Goal: Information Seeking & Learning: Compare options

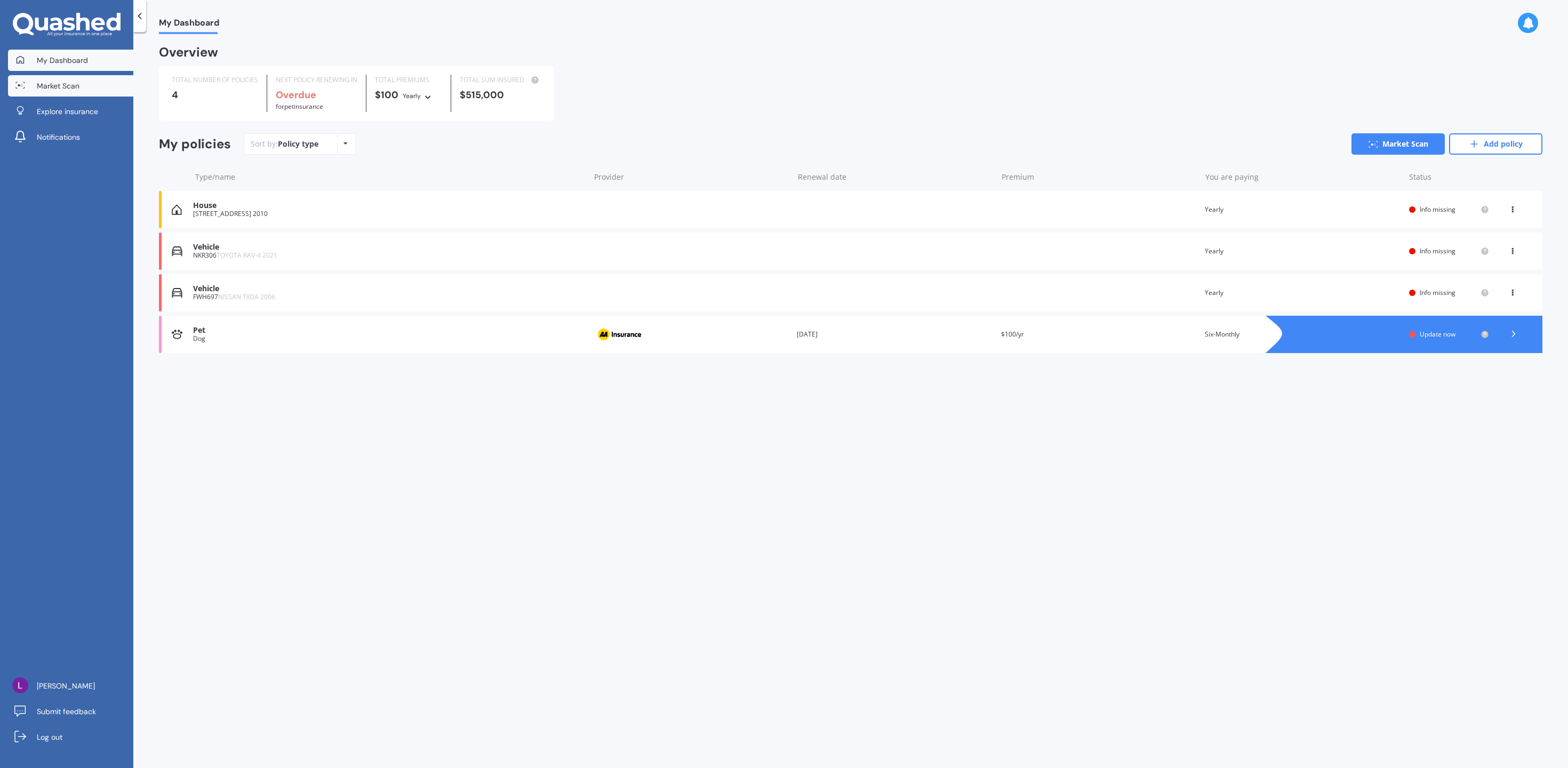
click at [98, 83] on link "Market Scan" at bounding box center [71, 86] width 125 height 22
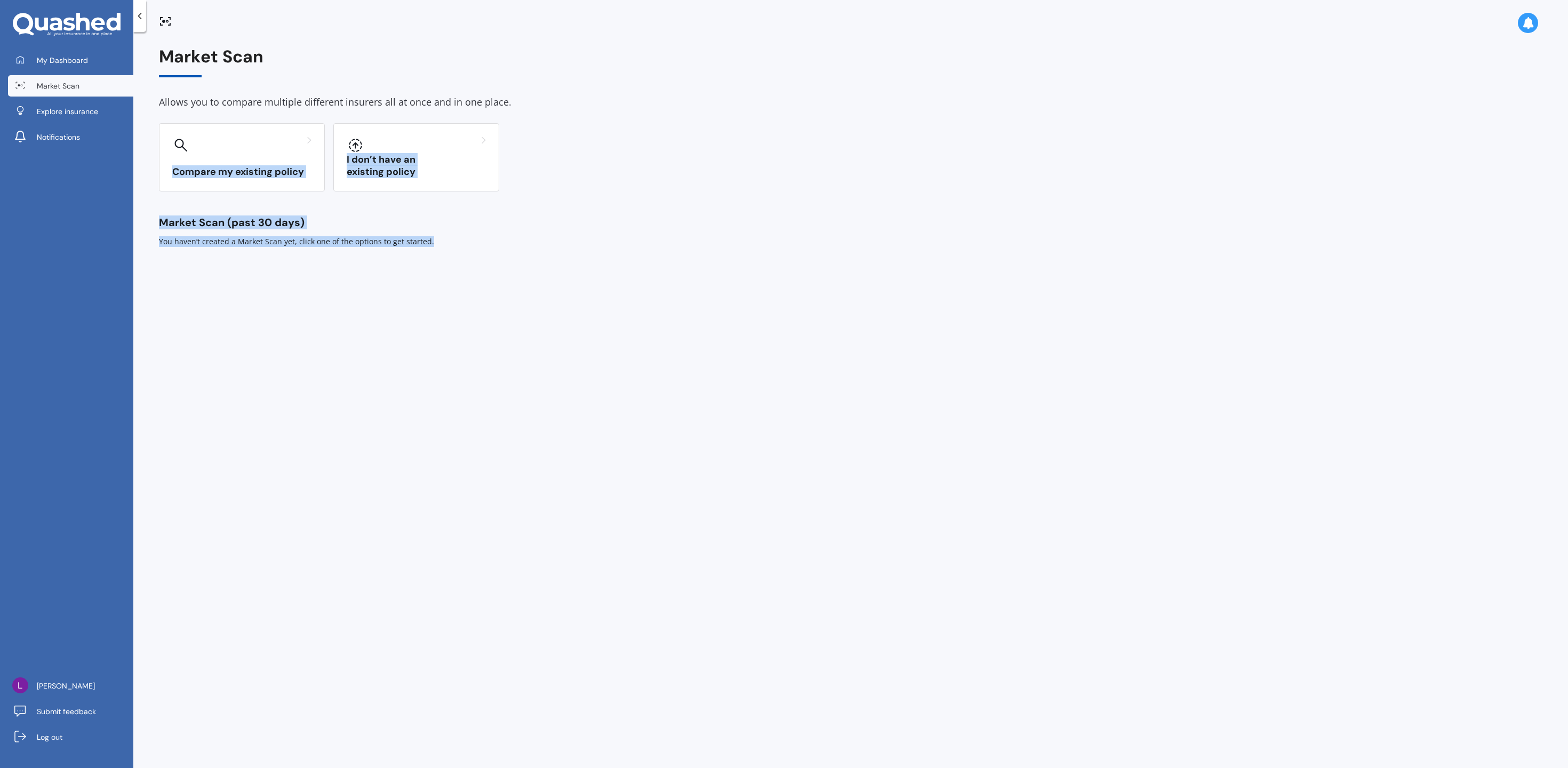
drag, startPoint x: 260, startPoint y: 141, endPoint x: 461, endPoint y: 261, distance: 234.1
click at [461, 261] on div "Market Scan Allows you to compare multiple different insurers all at once and i…" at bounding box center [850, 402] width 1435 height 736
click at [447, 146] on div at bounding box center [416, 145] width 139 height 17
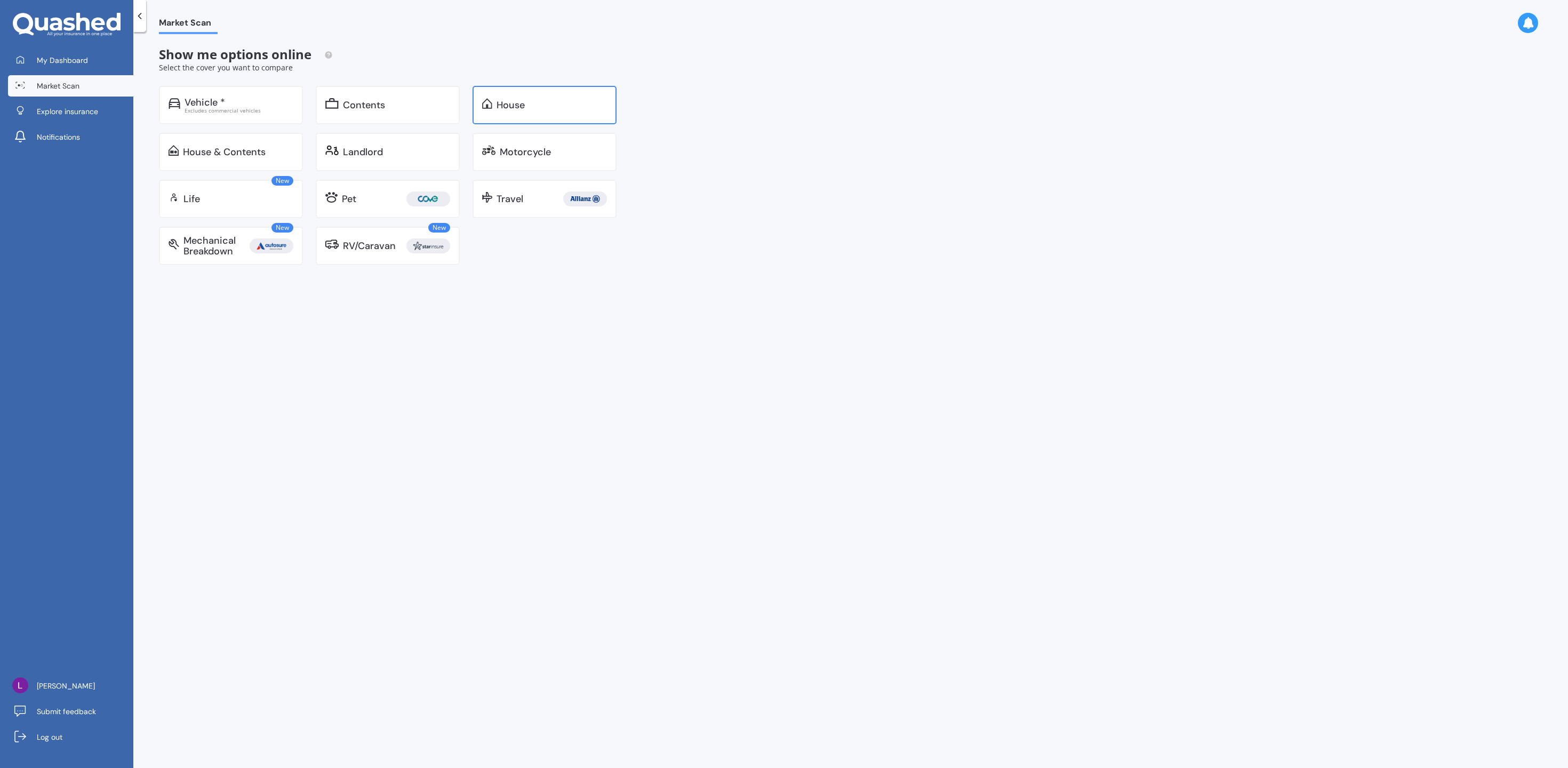
click at [531, 117] on div "House" at bounding box center [544, 104] width 144 height 38
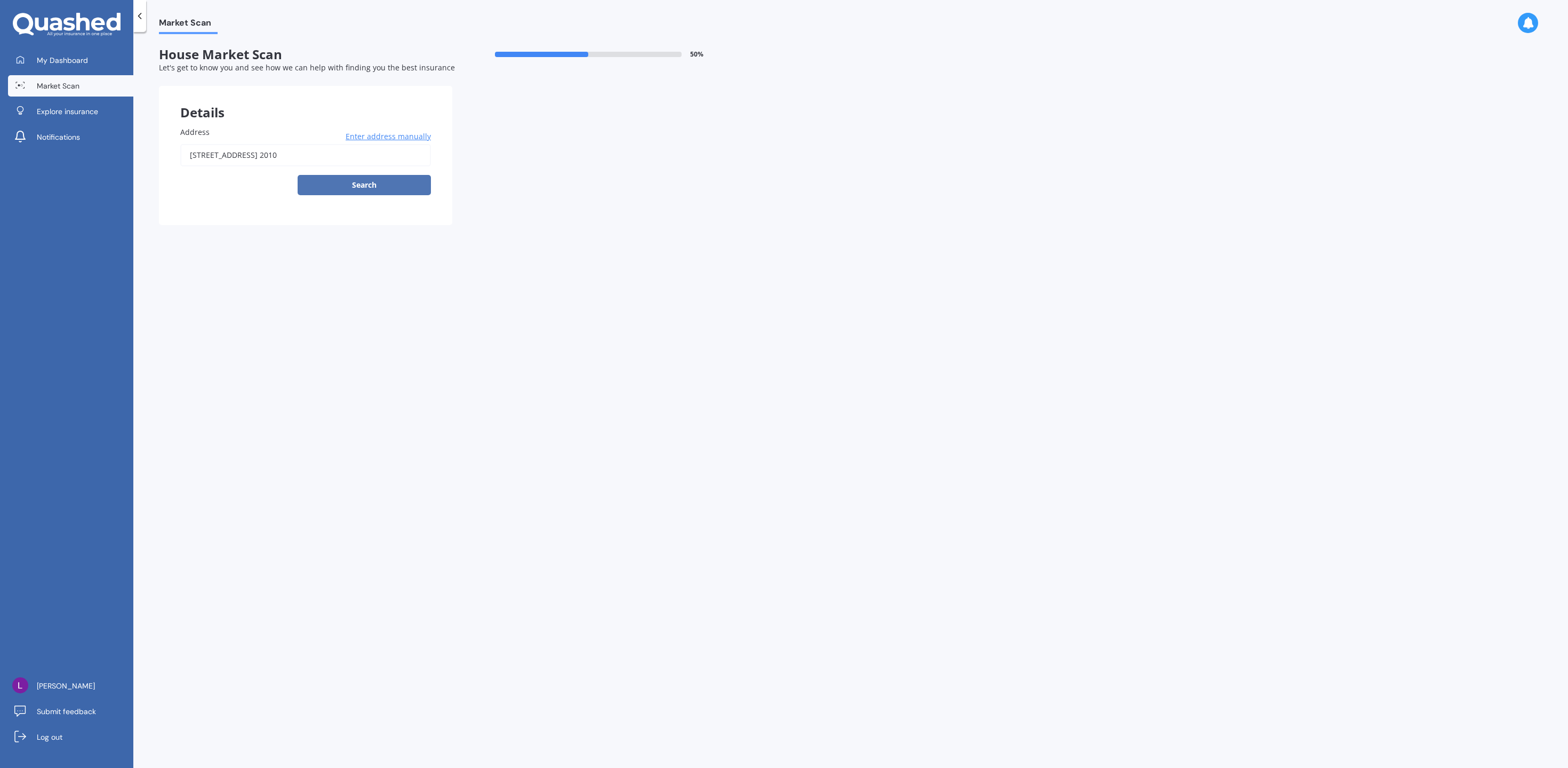
click at [392, 193] on button "Search" at bounding box center [365, 185] width 133 height 20
click at [313, 154] on input "[STREET_ADDRESS] 2010" at bounding box center [306, 155] width 251 height 22
type input "[STREET_ADDRESS] 2010"
click at [338, 185] on div at bounding box center [452, 183] width 587 height 15
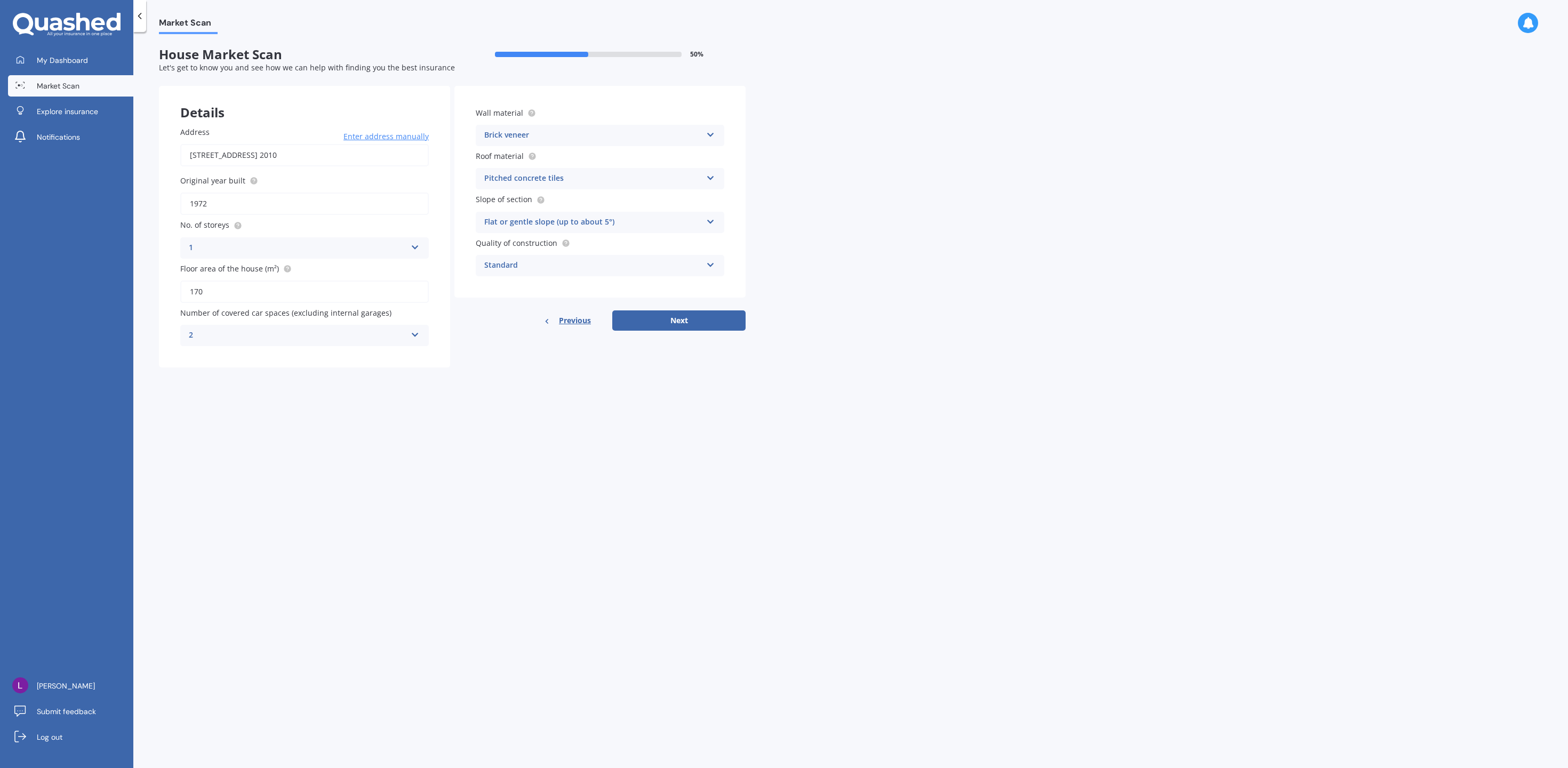
click at [660, 339] on div "Details Address [STREET_ADDRESS] 2010 Enter address manually Search Original ye…" at bounding box center [452, 226] width 587 height 282
click at [663, 321] on button "Next" at bounding box center [679, 321] width 133 height 20
select select "15"
select select "01"
select select "2003"
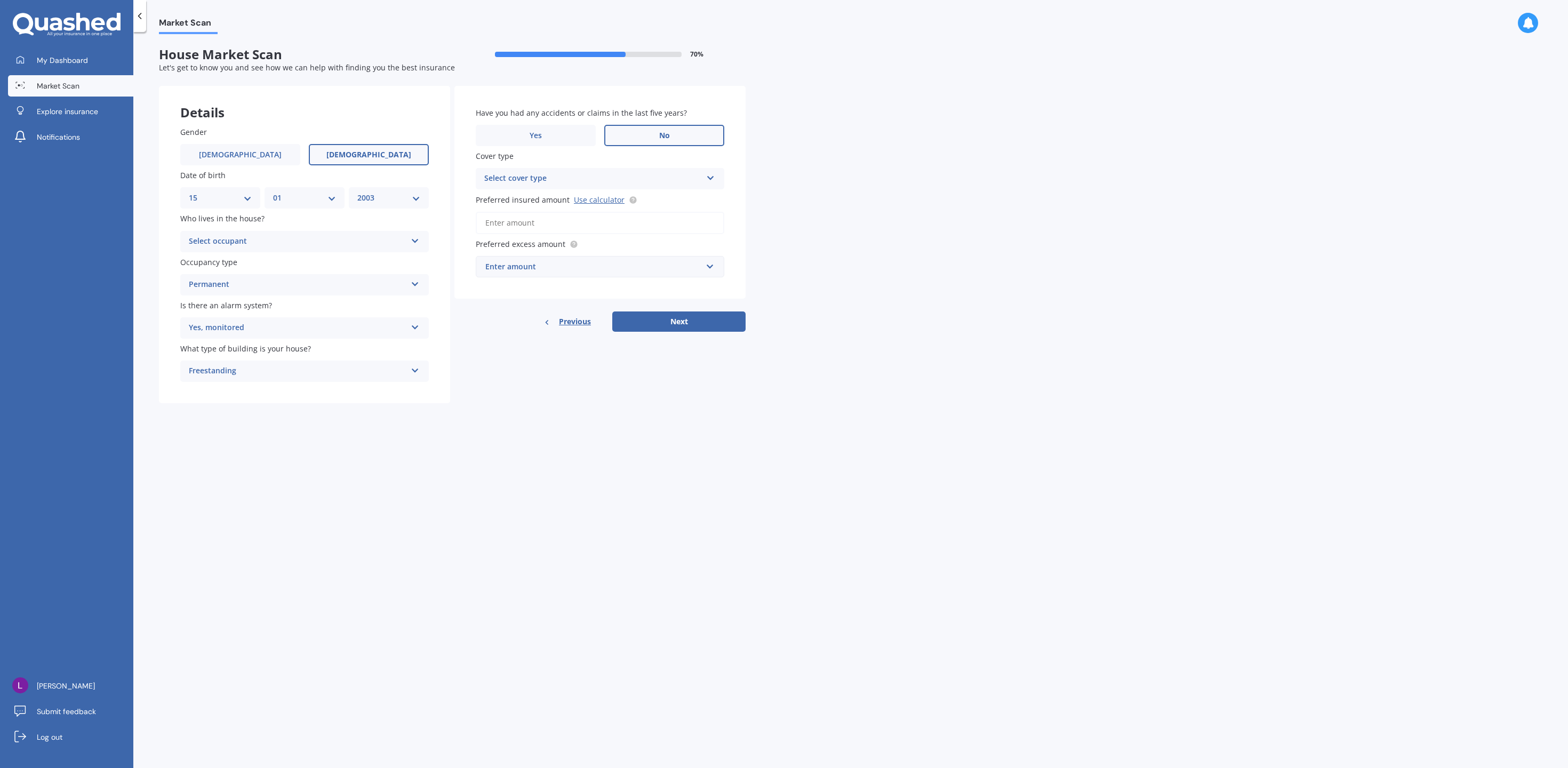
click at [681, 331] on div "Details Gender [DEMOGRAPHIC_DATA] [DEMOGRAPHIC_DATA] Date of birth DD 01 02 03 …" at bounding box center [452, 245] width 587 height 318
click at [686, 324] on button "Next" at bounding box center [679, 321] width 133 height 20
click at [587, 178] on div "Select cover type" at bounding box center [595, 178] width 212 height 11
click at [574, 198] on div "High" at bounding box center [600, 199] width 247 height 19
click at [574, 229] on input "Preferred insured amount Use calculator" at bounding box center [600, 222] width 249 height 22
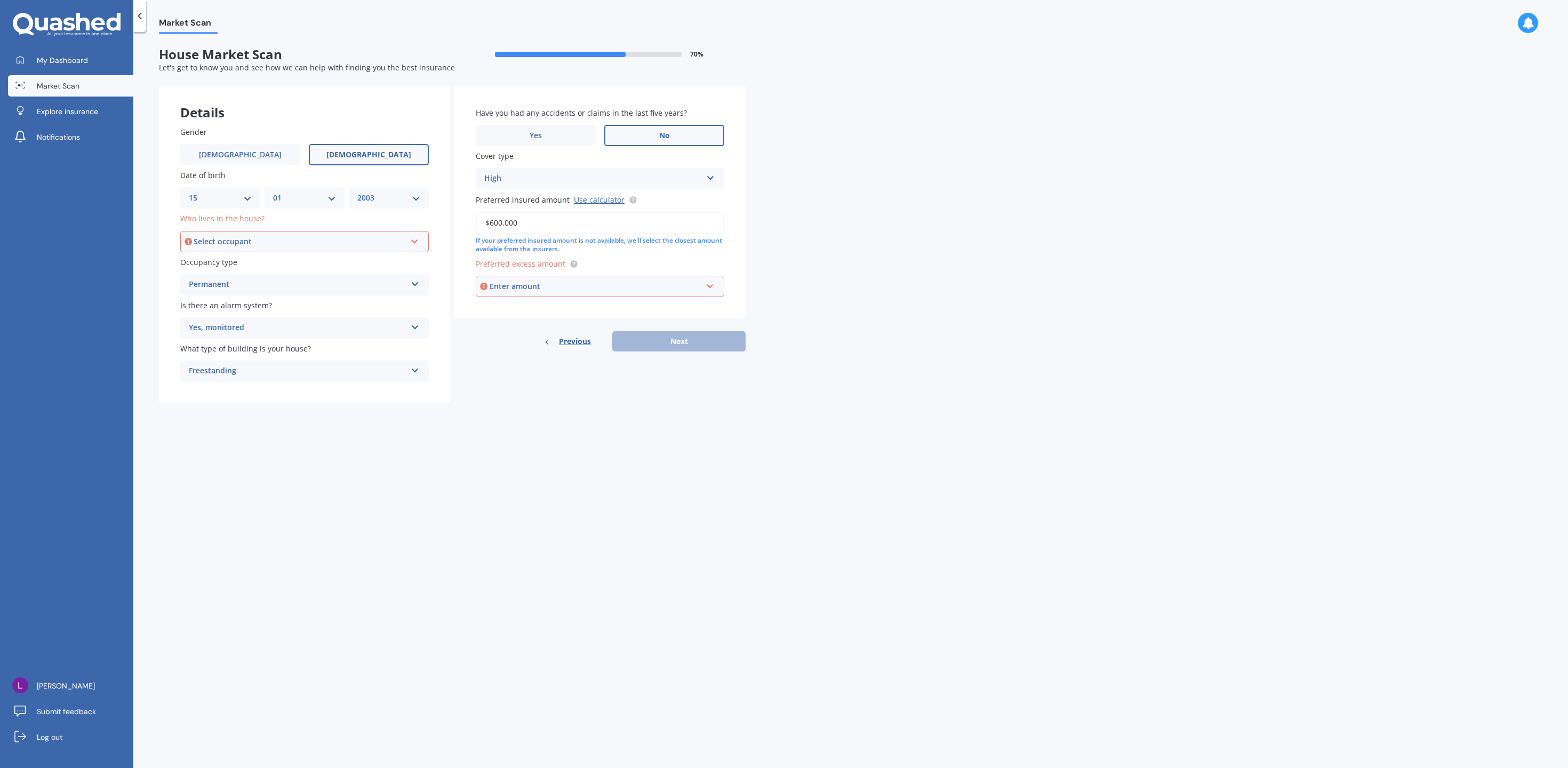
type input "$600,000"
click at [522, 295] on input "text" at bounding box center [596, 286] width 239 height 20
click at [537, 359] on div "$750" at bounding box center [600, 365] width 247 height 20
click at [354, 238] on div "Select occupant" at bounding box center [299, 241] width 212 height 11
click at [354, 265] on div "Owner" at bounding box center [305, 261] width 247 height 19
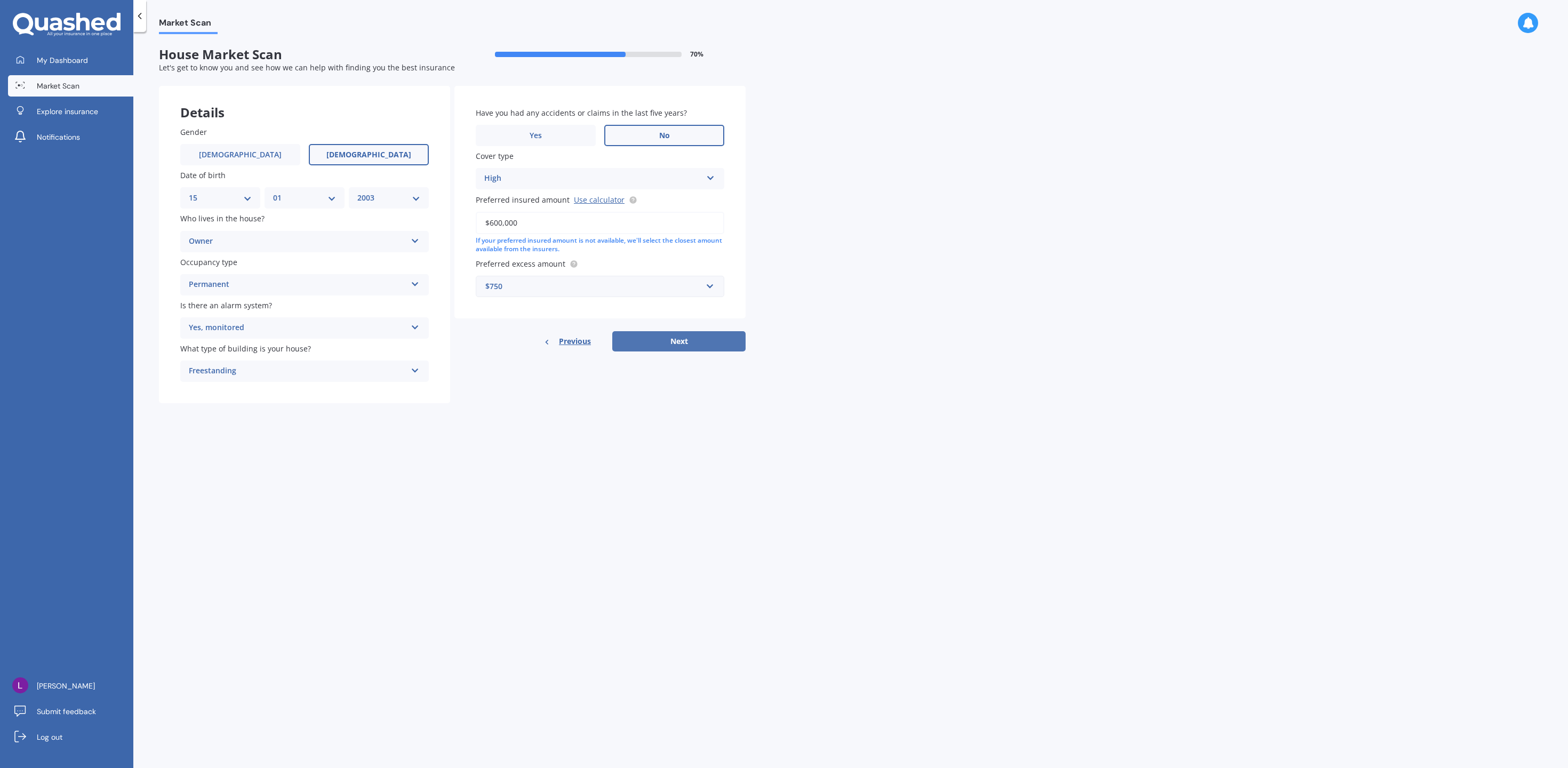
click at [699, 340] on button "Next" at bounding box center [679, 342] width 133 height 20
select select "15"
select select "01"
select select "2003"
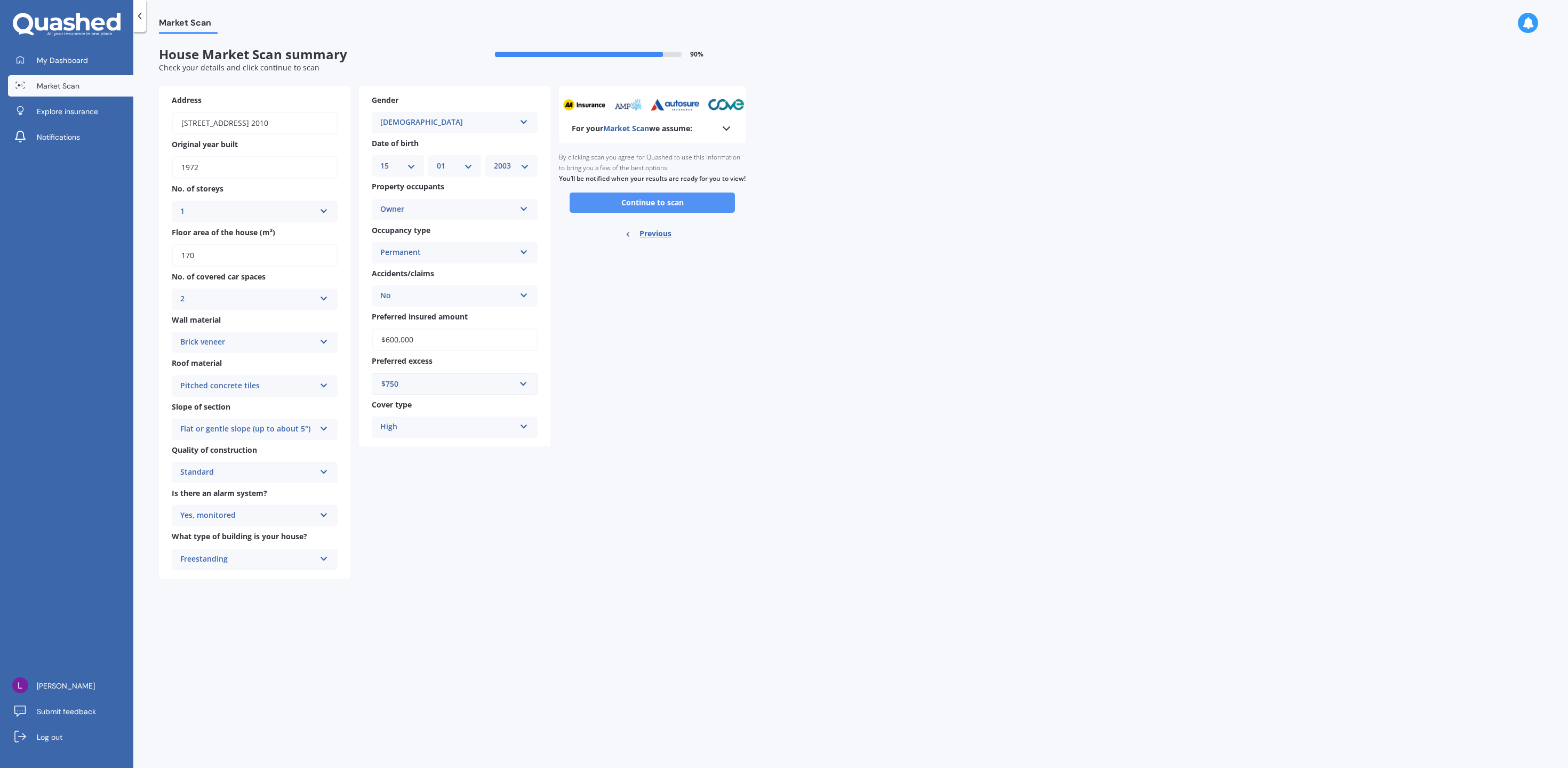
click at [668, 213] on button "Continue to scan" at bounding box center [652, 203] width 165 height 20
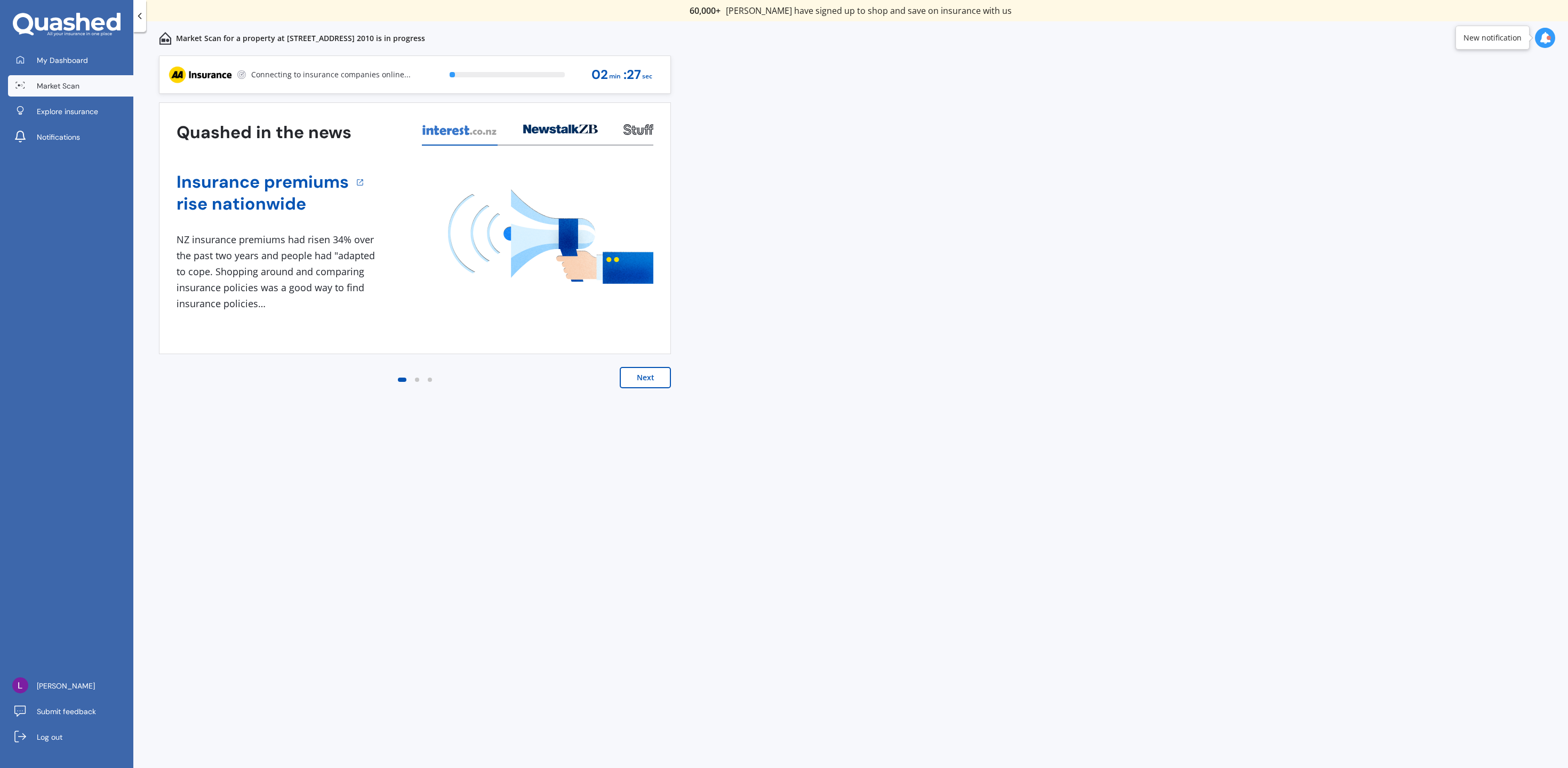
click at [646, 380] on button "Next" at bounding box center [646, 378] width 51 height 22
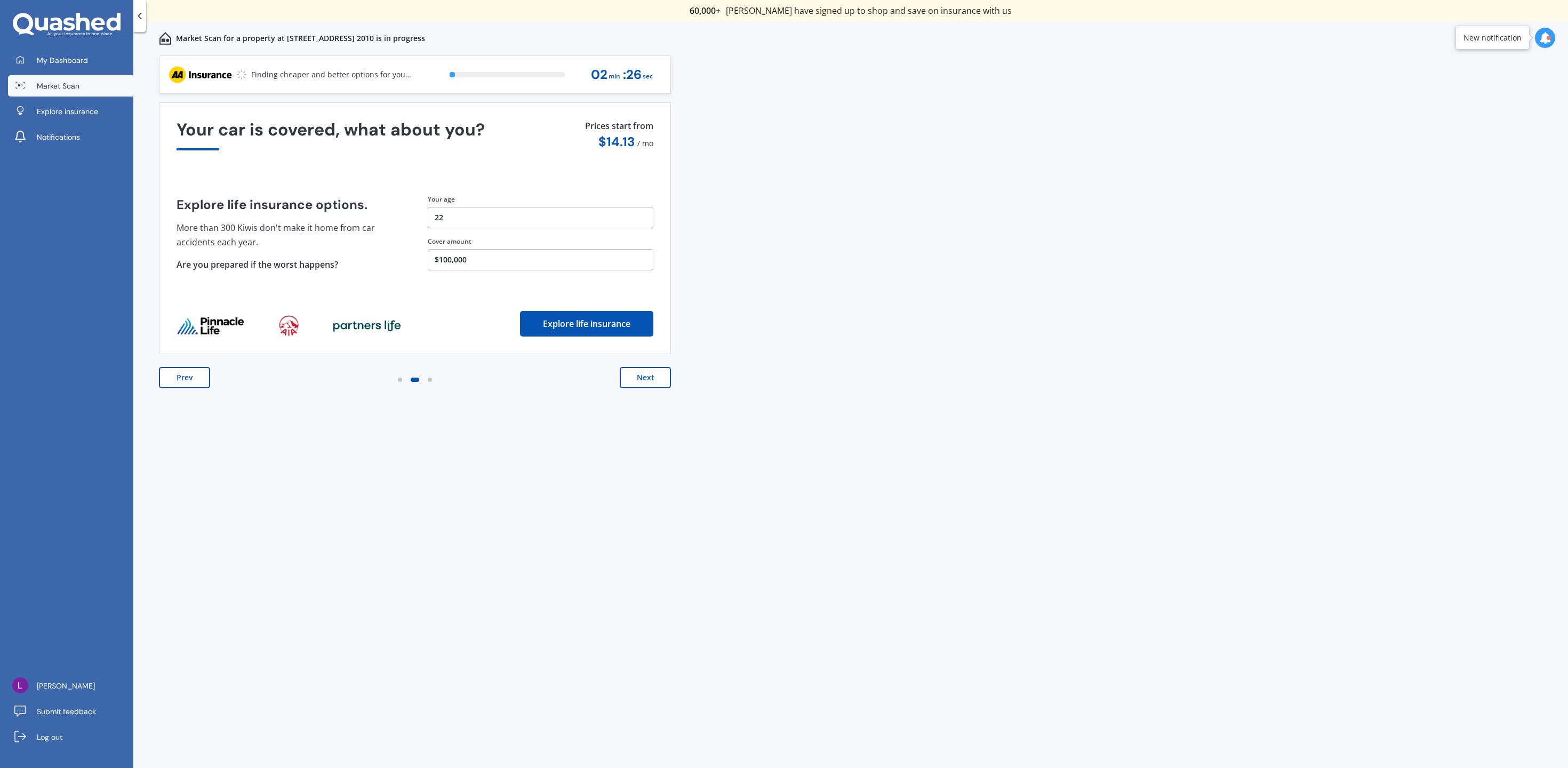
click at [646, 380] on button "Next" at bounding box center [646, 378] width 51 height 22
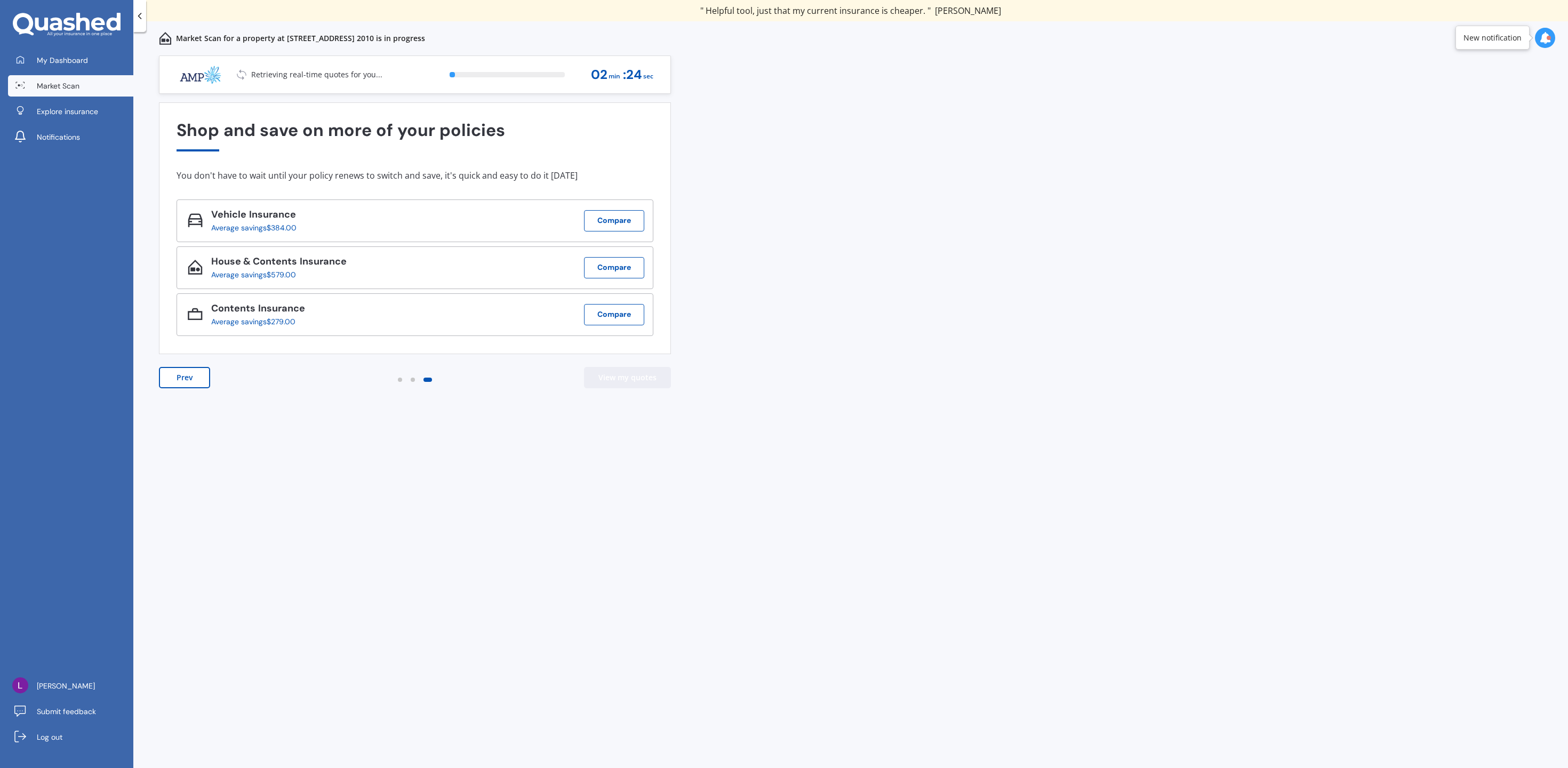
click at [646, 380] on button "View my quotes" at bounding box center [627, 378] width 87 height 22
drag, startPoint x: 586, startPoint y: 80, endPoint x: 801, endPoint y: 84, distance: 215.0
click at [801, 82] on div "Previous 60,000+ Kiwis have signed up to shop and save on insurance with us " H…" at bounding box center [850, 423] width 1435 height 736
click at [616, 81] on span "min" at bounding box center [615, 76] width 11 height 14
drag, startPoint x: 656, startPoint y: 81, endPoint x: 284, endPoint y: 73, distance: 372.1
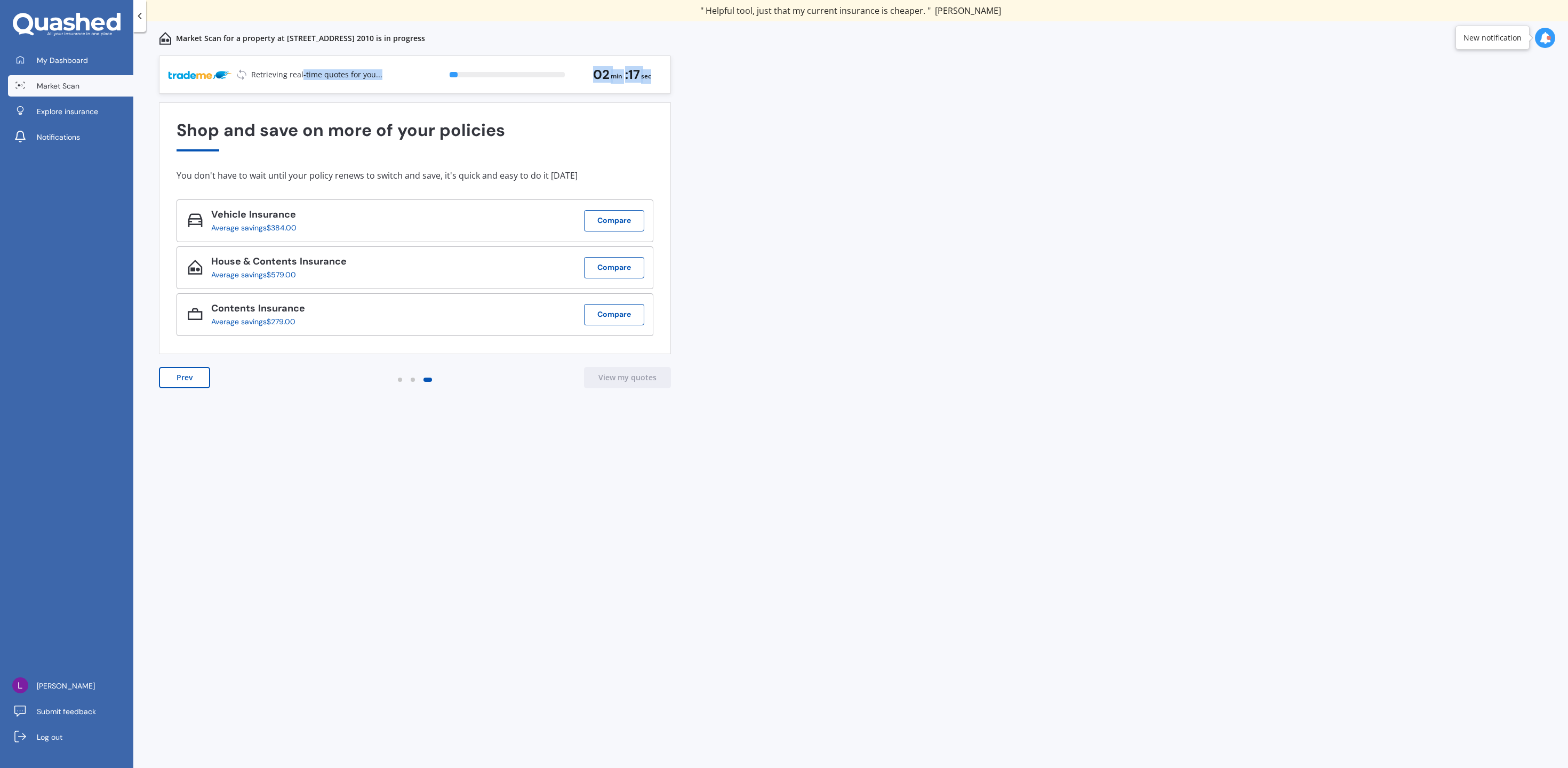
click at [285, 73] on div "Retrieving real-time quotes for you... 7 % 02 min : 17 sec" at bounding box center [415, 74] width 512 height 38
